Goal: Go to known website: Go to known website

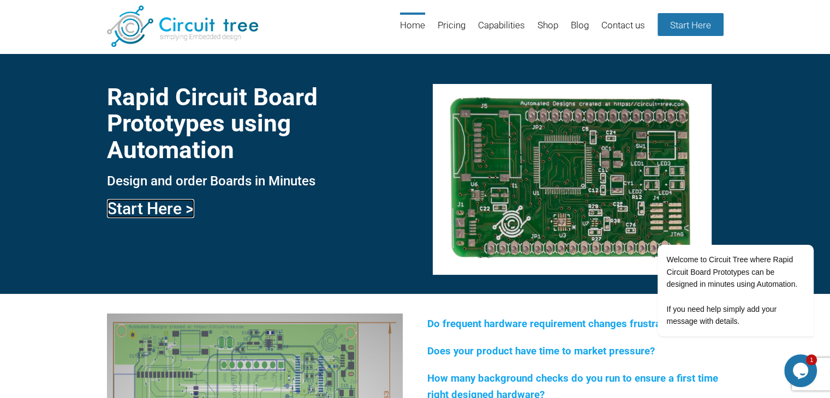
click at [141, 206] on link "Start Here >" at bounding box center [150, 208] width 87 height 19
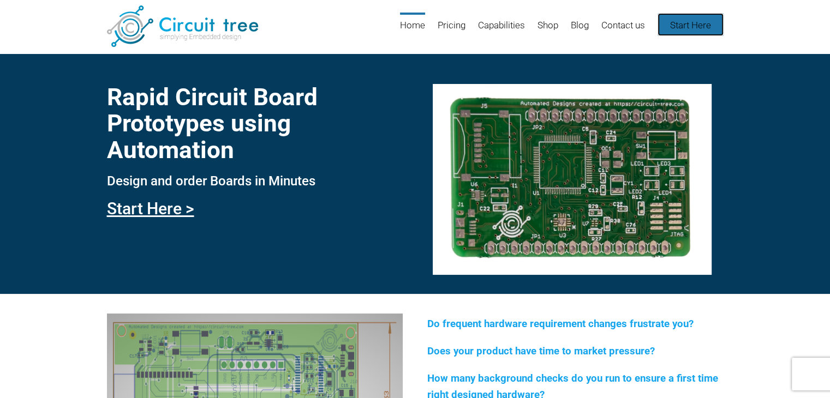
click at [688, 21] on link "Start Here" at bounding box center [691, 24] width 66 height 23
click at [133, 206] on link "Start Here >" at bounding box center [150, 208] width 87 height 19
